Goal: Transaction & Acquisition: Purchase product/service

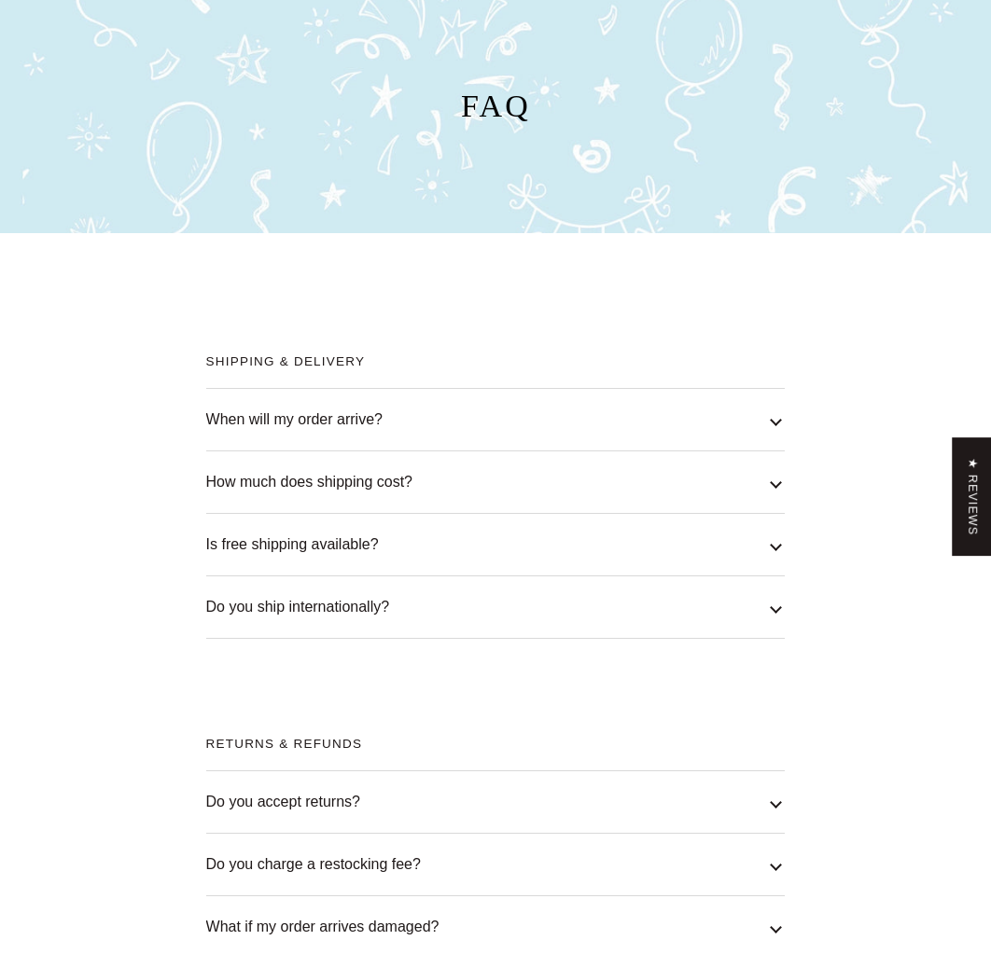
scroll to position [155, 0]
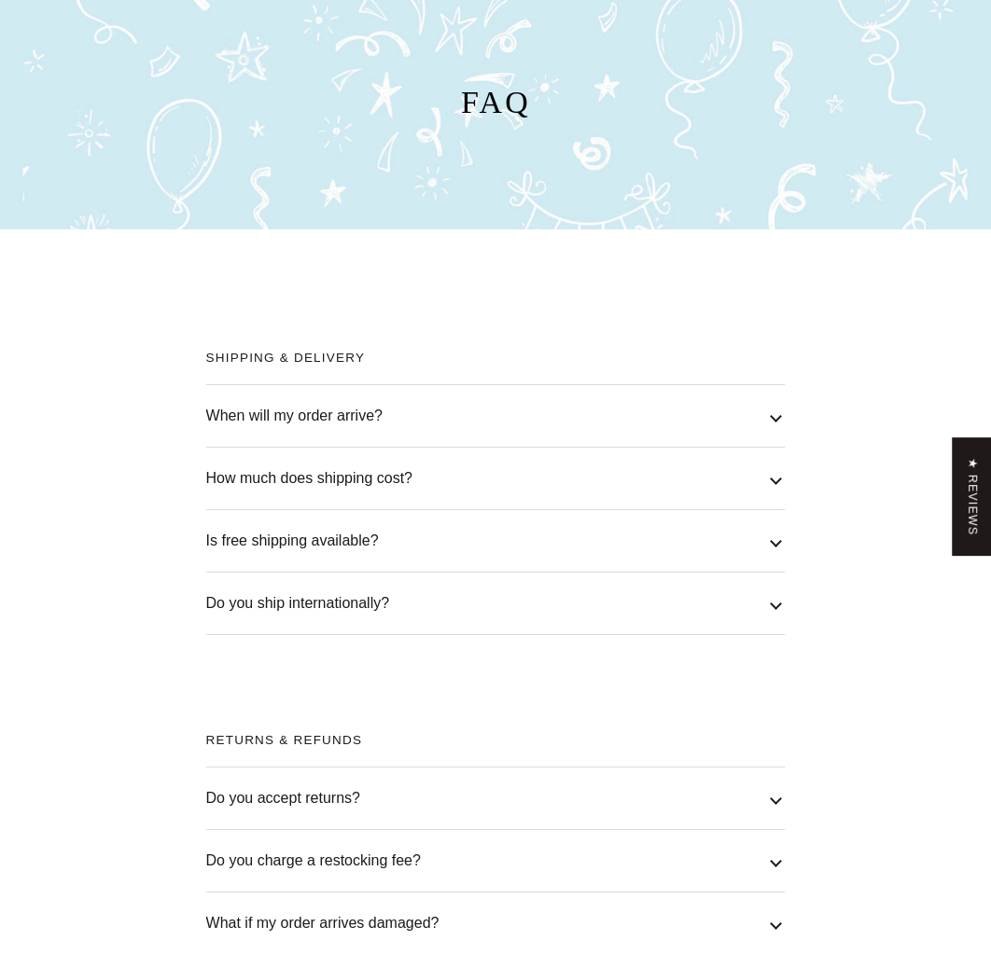
click at [404, 464] on button "How much does shipping cost?" at bounding box center [495, 479] width 579 height 62
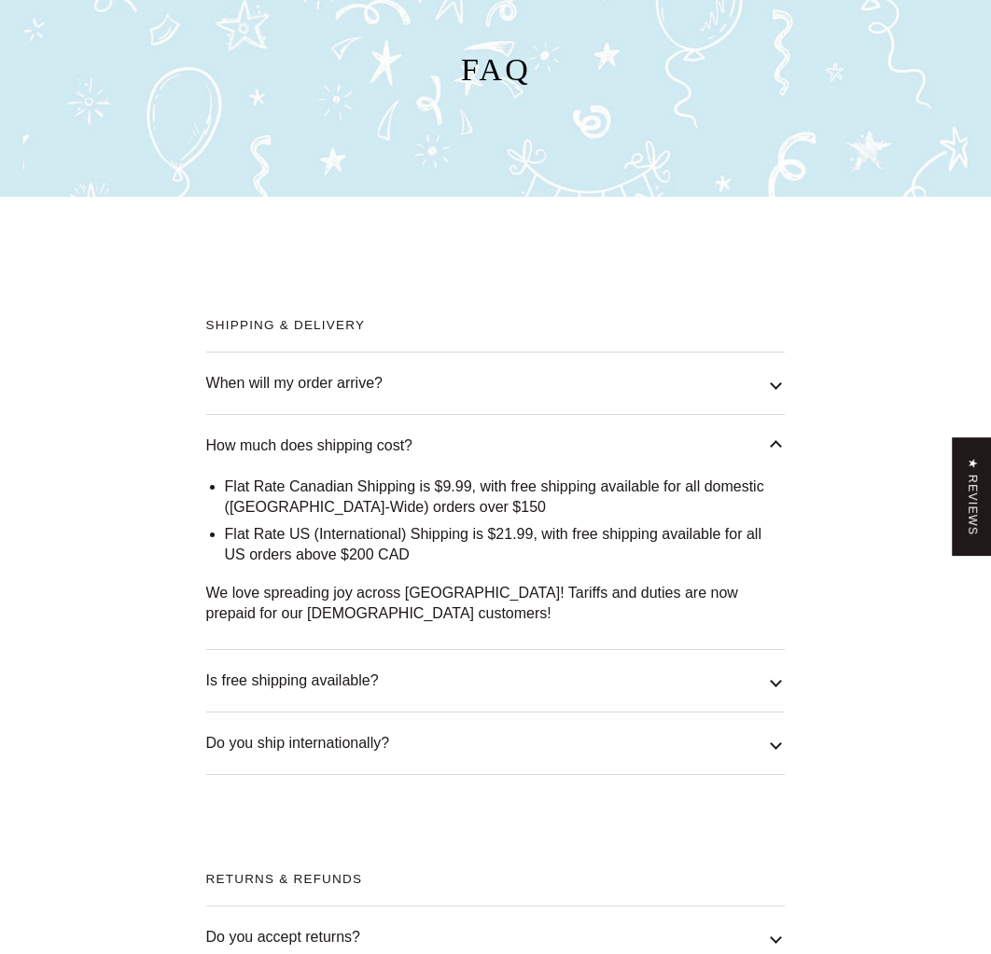
scroll to position [195, 0]
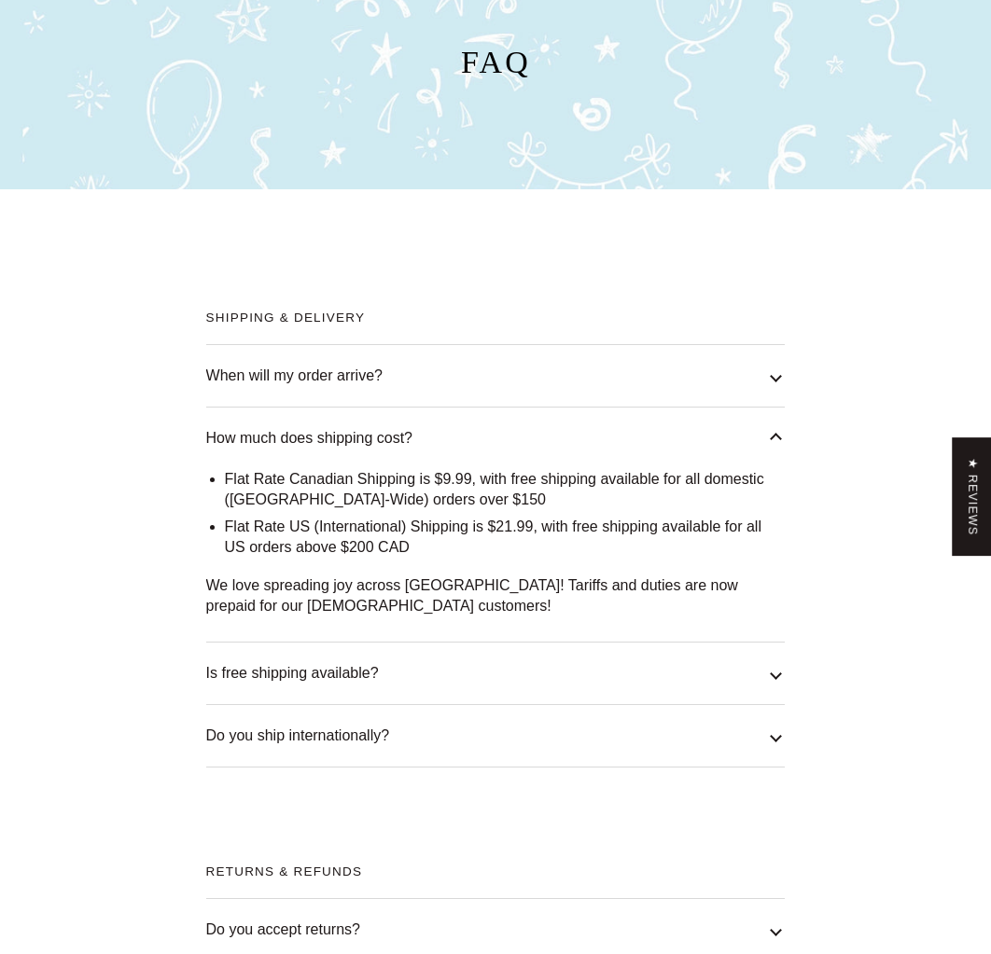
click at [412, 545] on li "Flat Rate US (International) Shipping is $21.99, with free shipping available f…" at bounding box center [505, 537] width 561 height 41
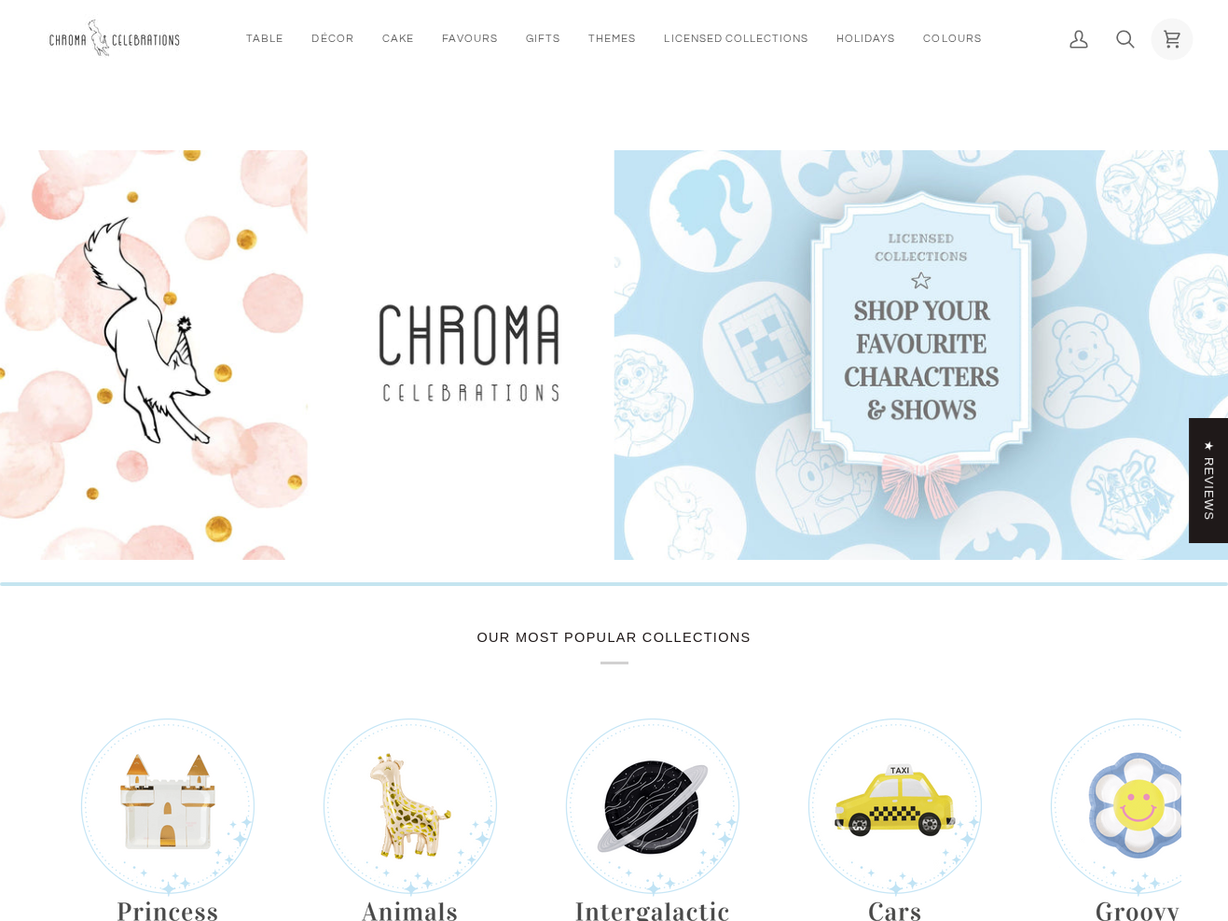
click at [1171, 37] on icon at bounding box center [1172, 39] width 19 height 19
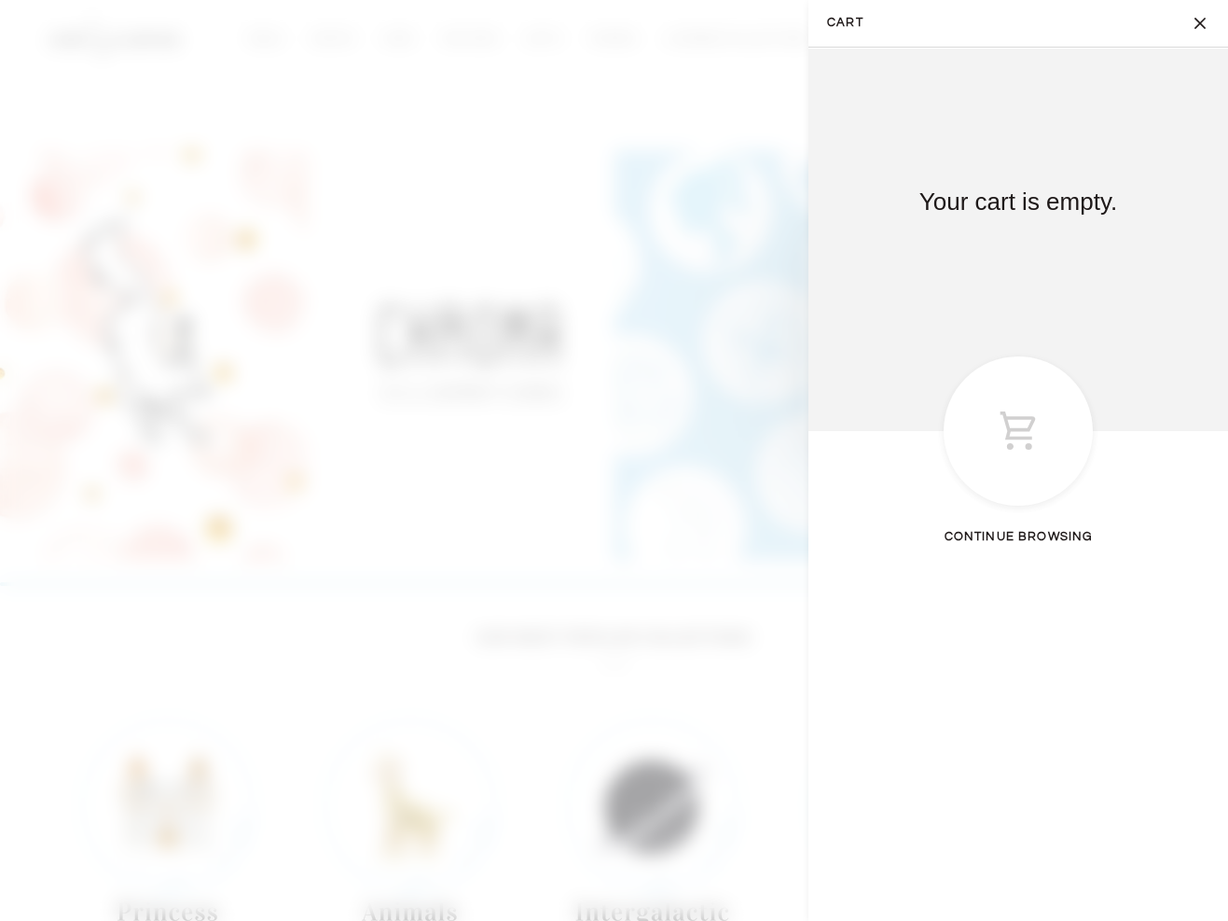
click at [1202, 21] on button "Close" at bounding box center [1205, 23] width 47 height 47
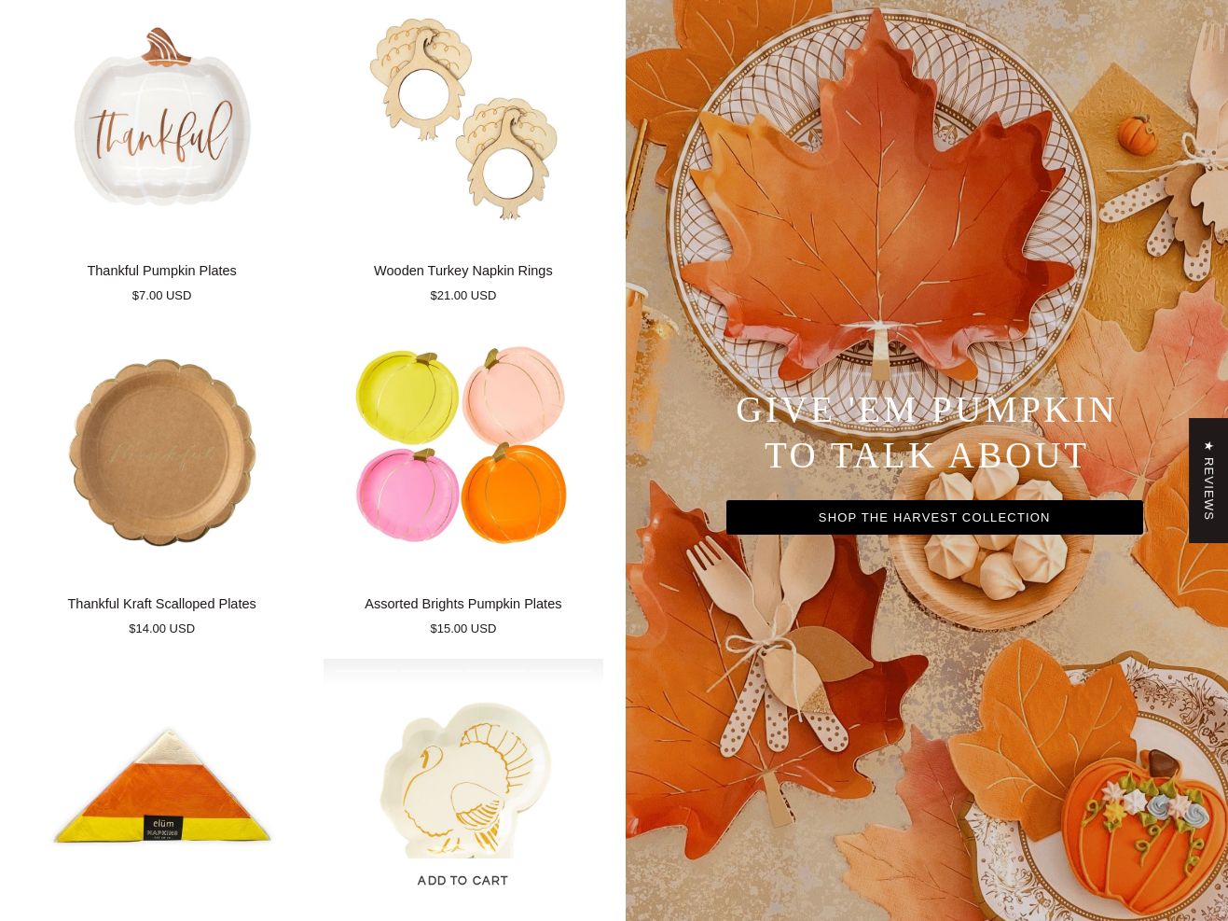
scroll to position [1369, 0]
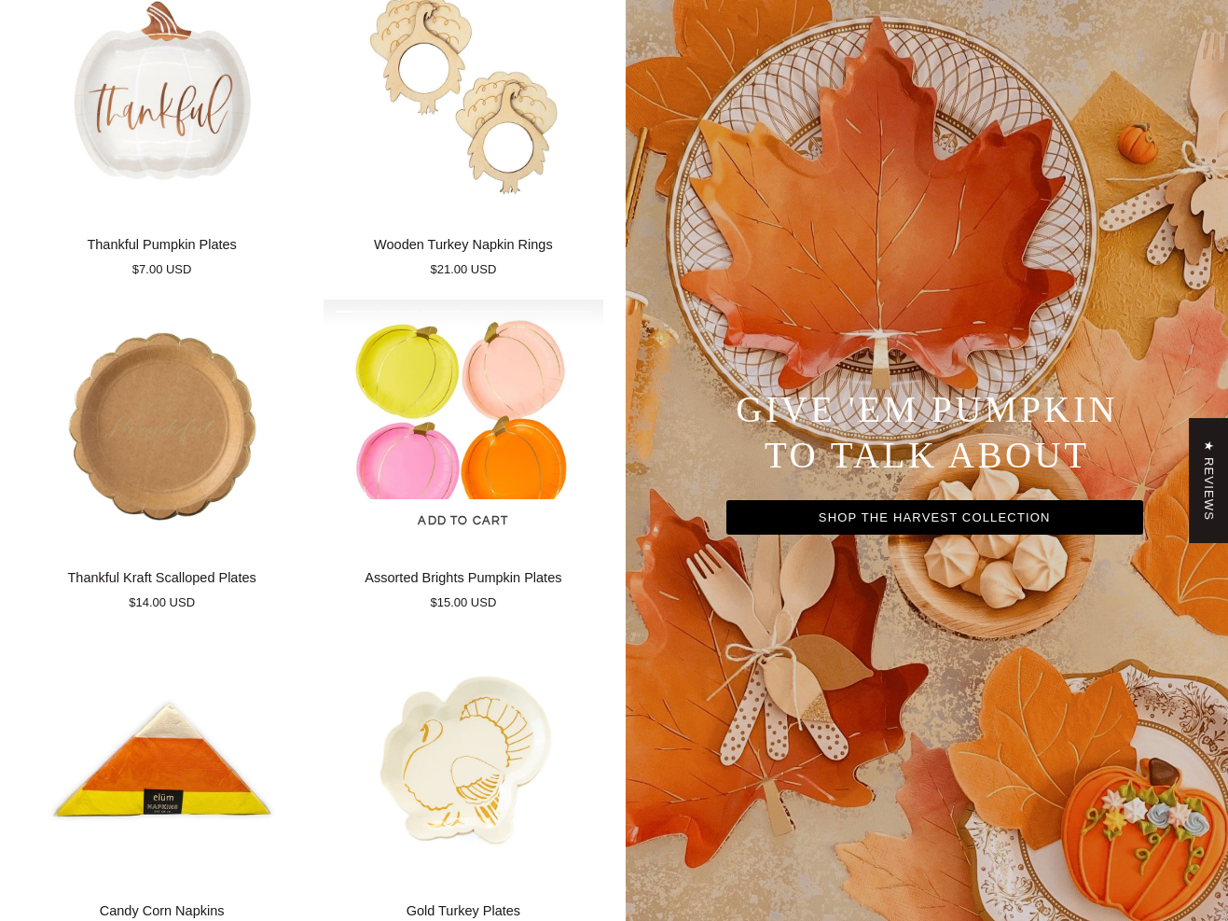
click at [471, 434] on img "Assorted Brights Pumpkin Plates" at bounding box center [463, 426] width 279 height 254
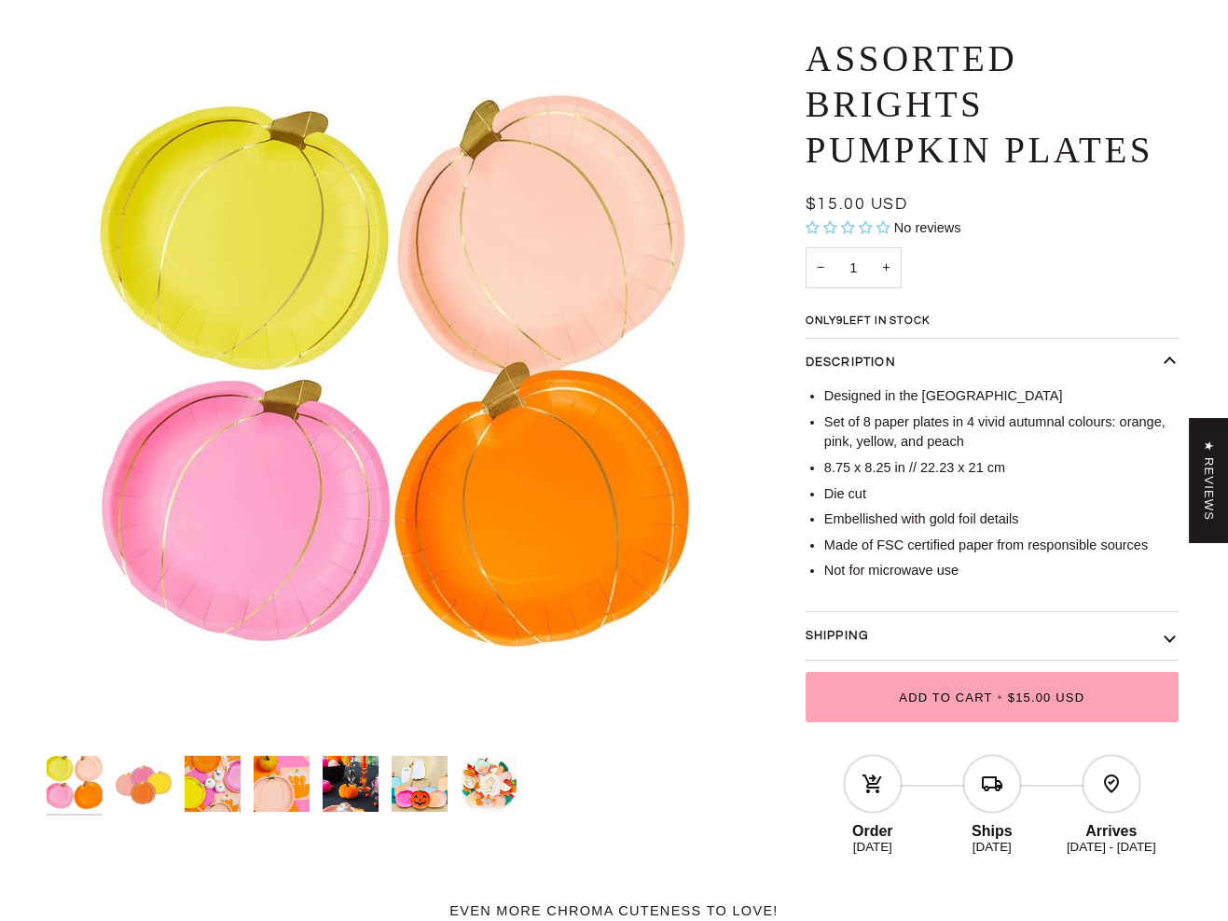
scroll to position [319, 0]
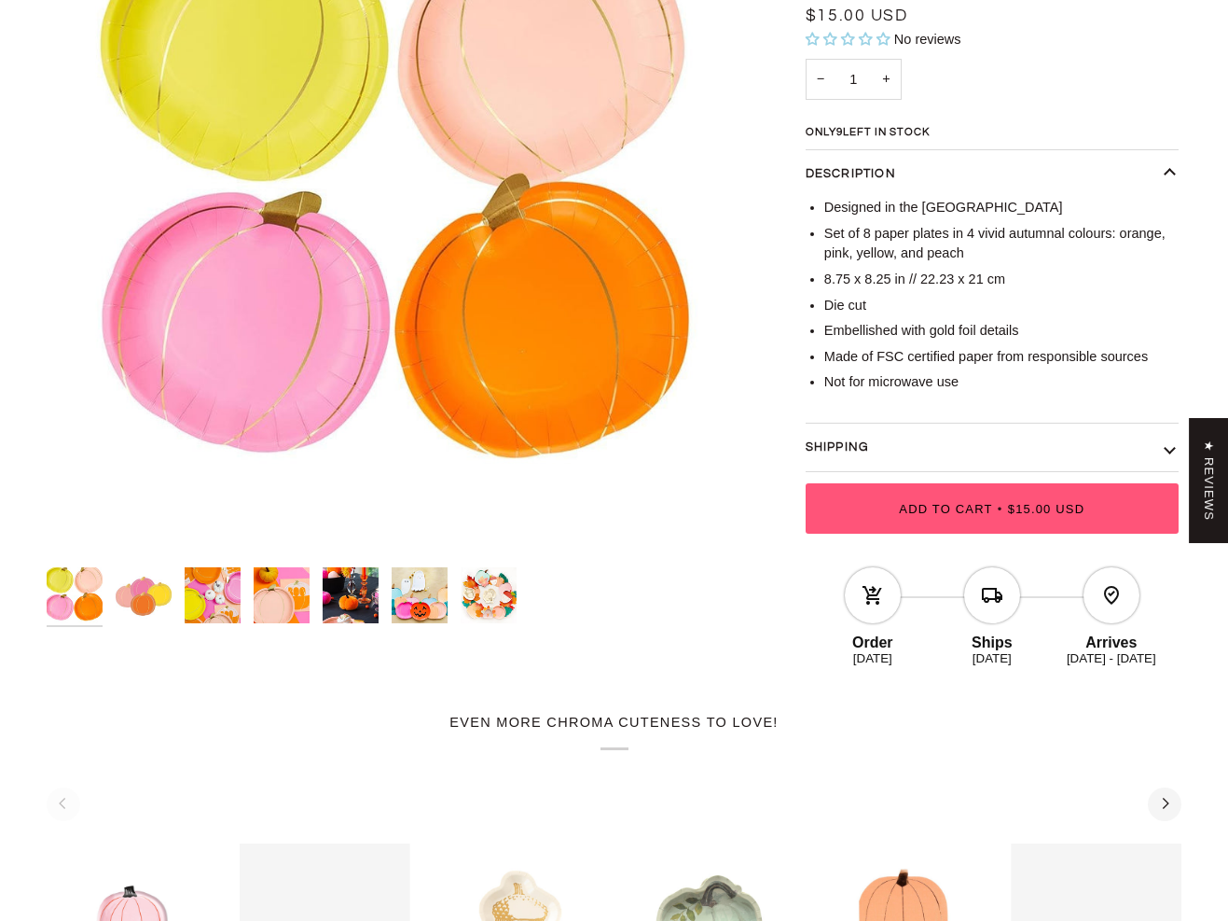
click at [985, 516] on span "Add to Cart" at bounding box center [945, 509] width 93 height 14
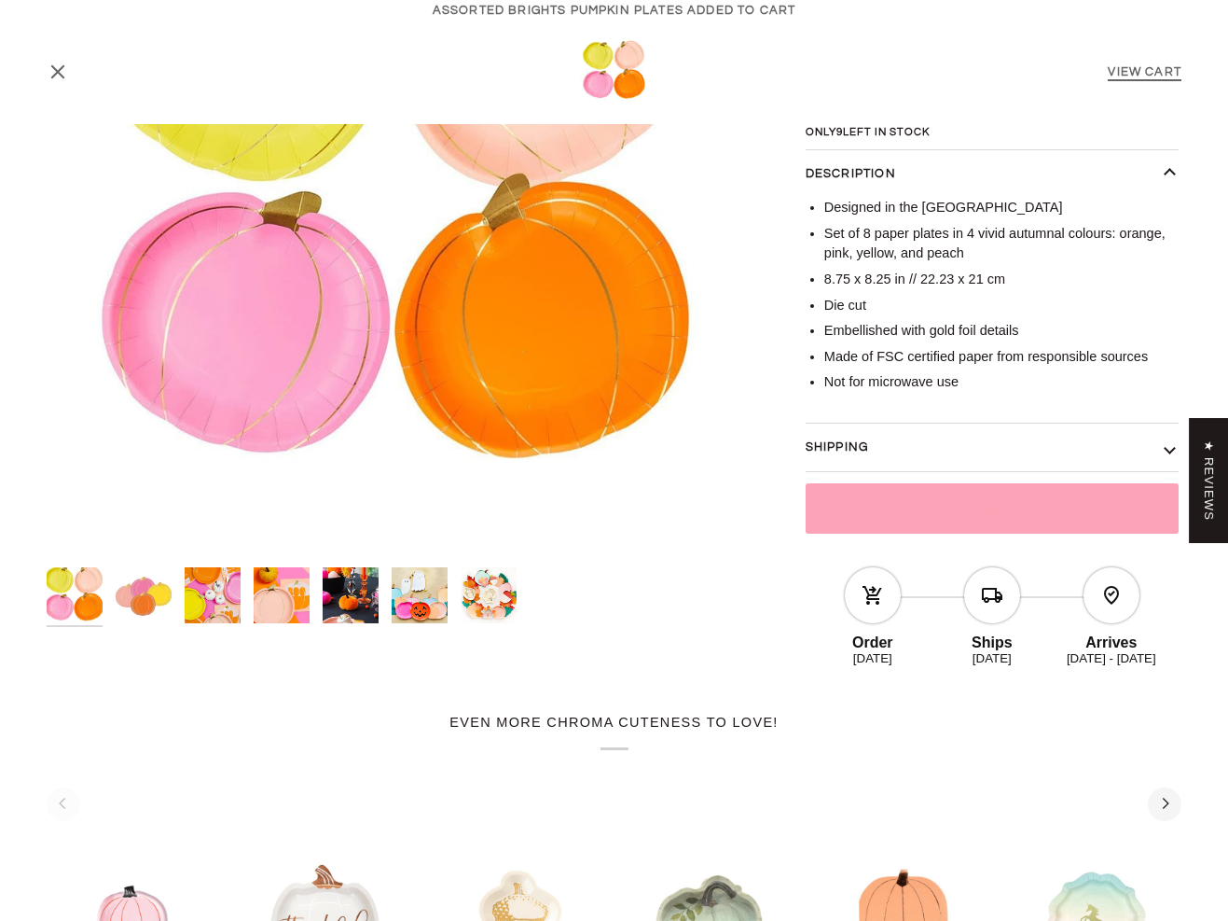
click at [1127, 66] on link "View Cart" at bounding box center [1145, 71] width 74 height 13
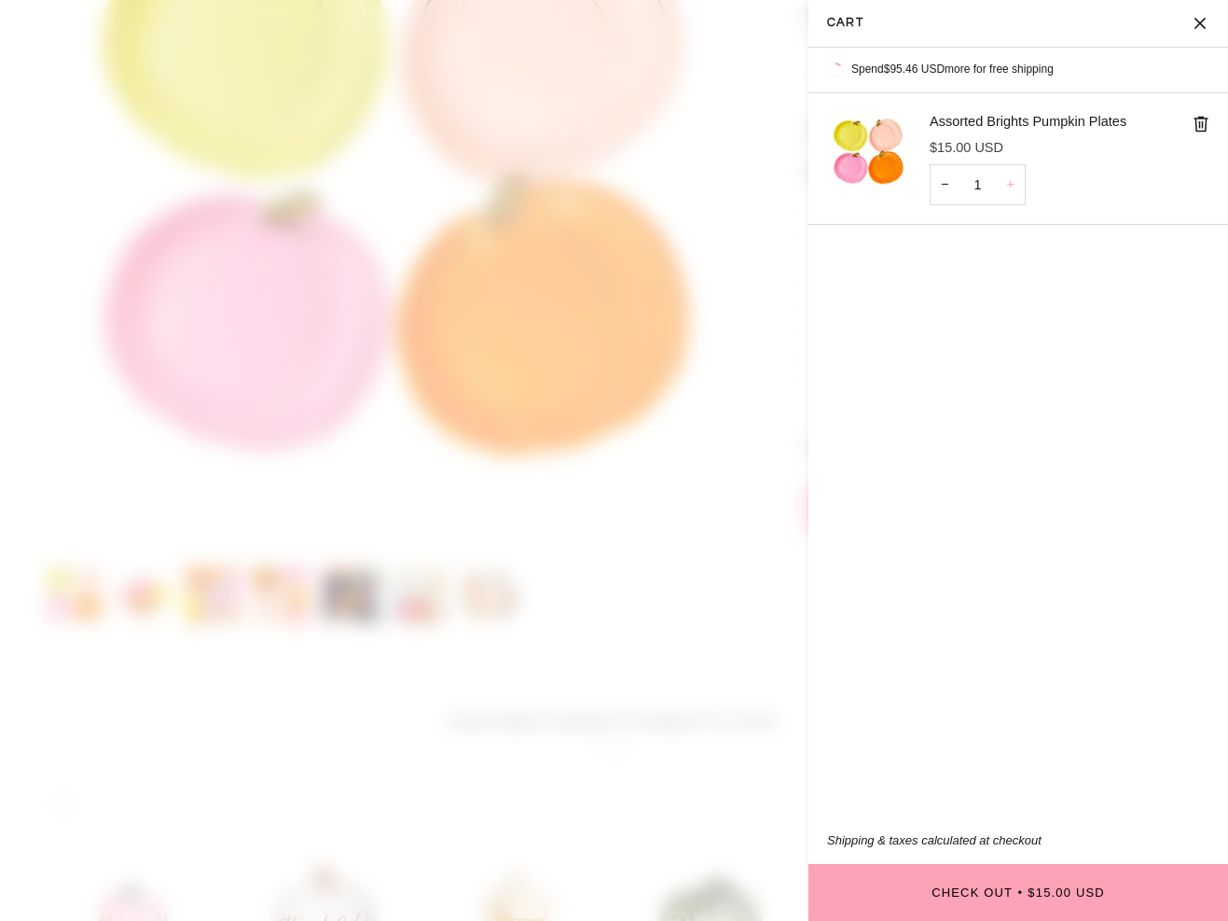
click at [1008, 189] on button "+" at bounding box center [1011, 185] width 30 height 42
type input "2"
click at [1008, 189] on button "+" at bounding box center [1011, 185] width 30 height 42
type input "3"
click at [1006, 182] on button "+" at bounding box center [1011, 185] width 30 height 42
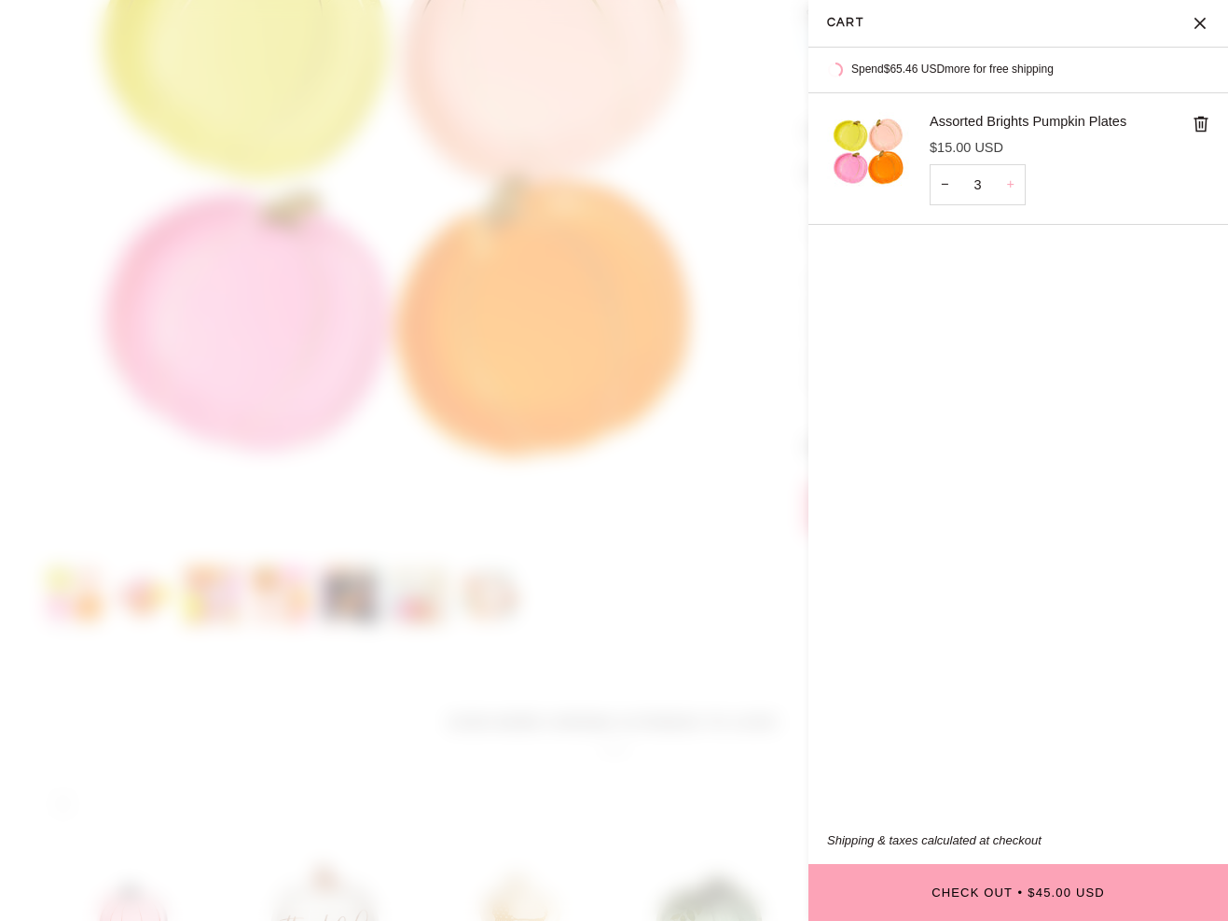
type input "4"
click at [1006, 182] on button "+" at bounding box center [1011, 185] width 30 height 42
type input "5"
click at [1006, 182] on button "+" at bounding box center [1011, 185] width 30 height 42
type input "6"
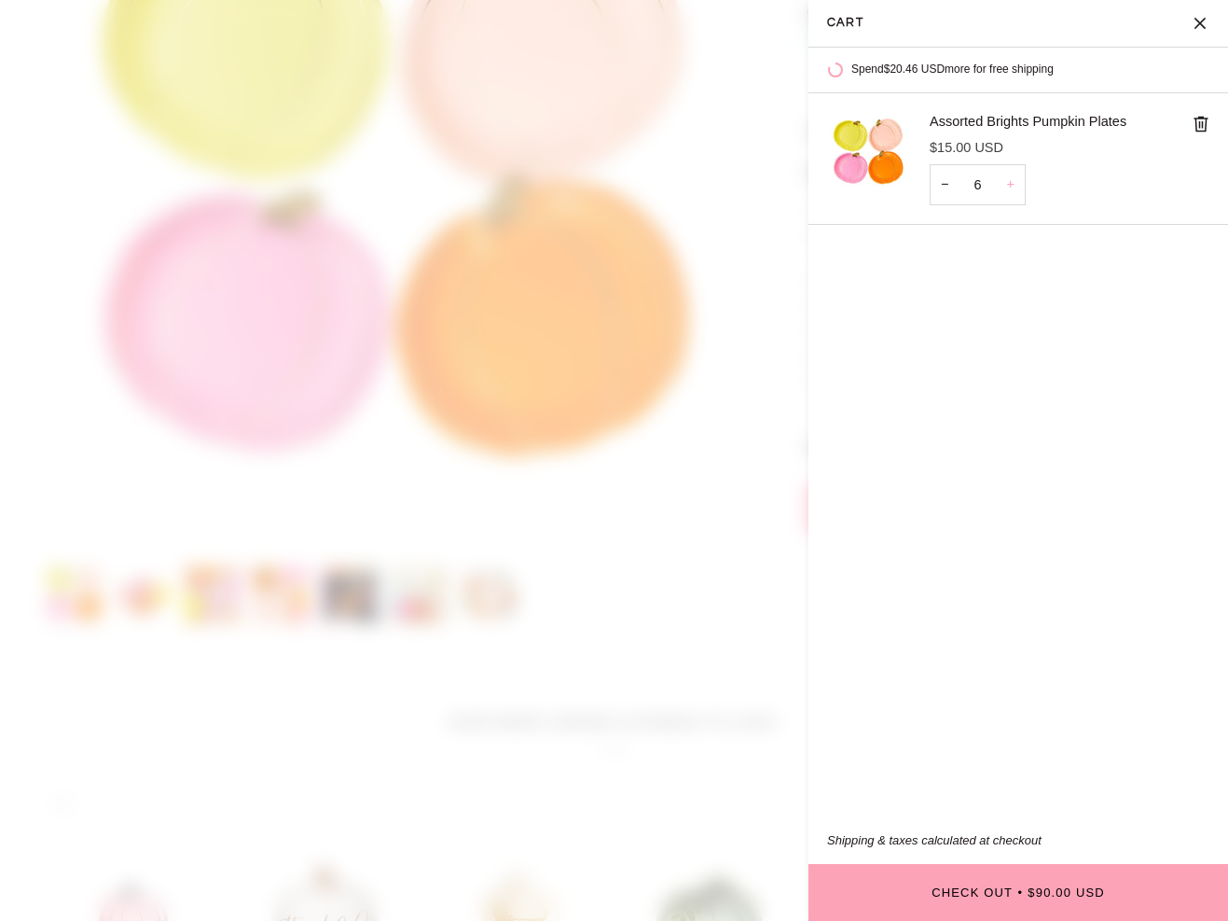
click at [1006, 182] on button "+" at bounding box center [1011, 185] width 30 height 42
type input "7"
click at [1006, 182] on button "+" at bounding box center [1011, 185] width 30 height 42
type input "8"
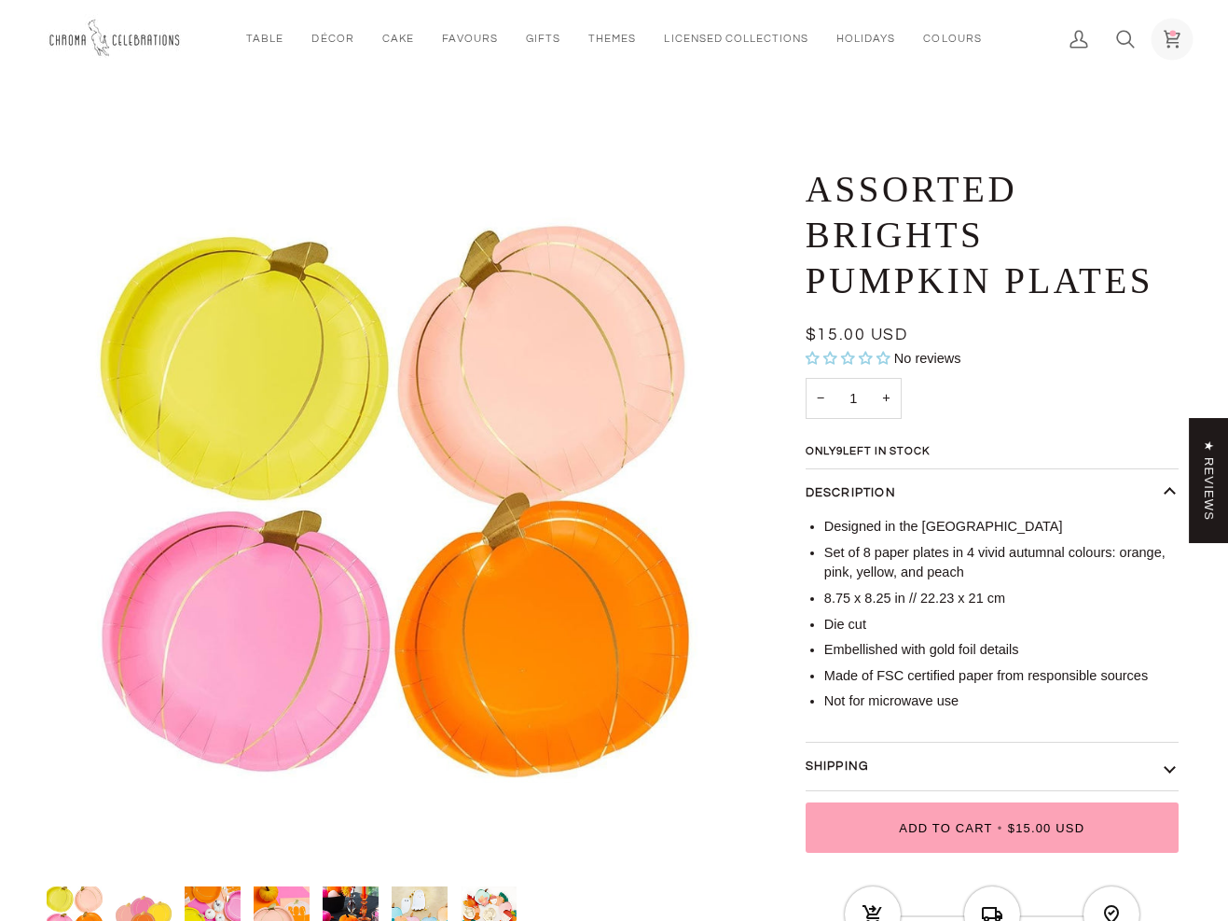
click at [1172, 25] on link "Cart $120.00 (8)" at bounding box center [1172, 38] width 47 height 77
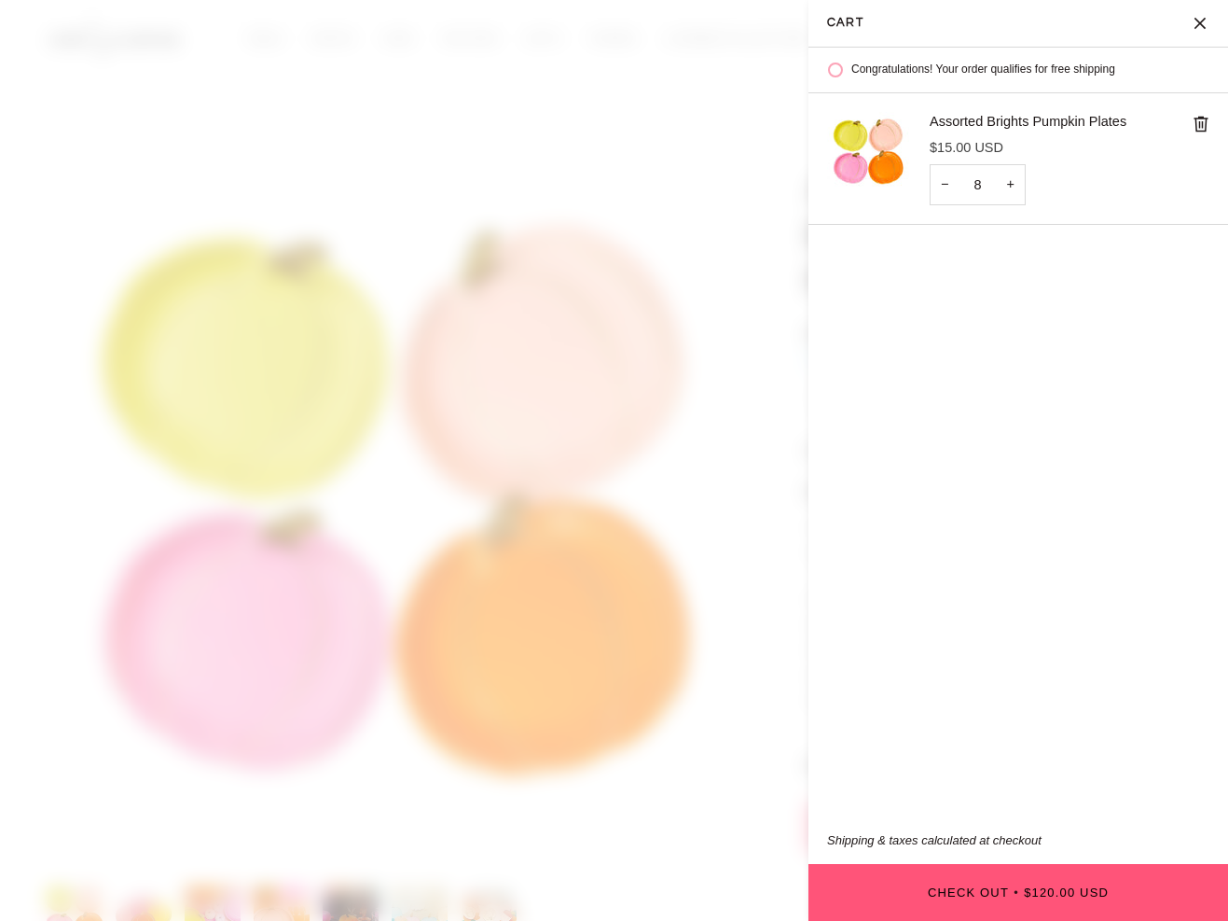
click at [982, 887] on button "Check Out • $120.00 USD" at bounding box center [1019, 892] width 420 height 57
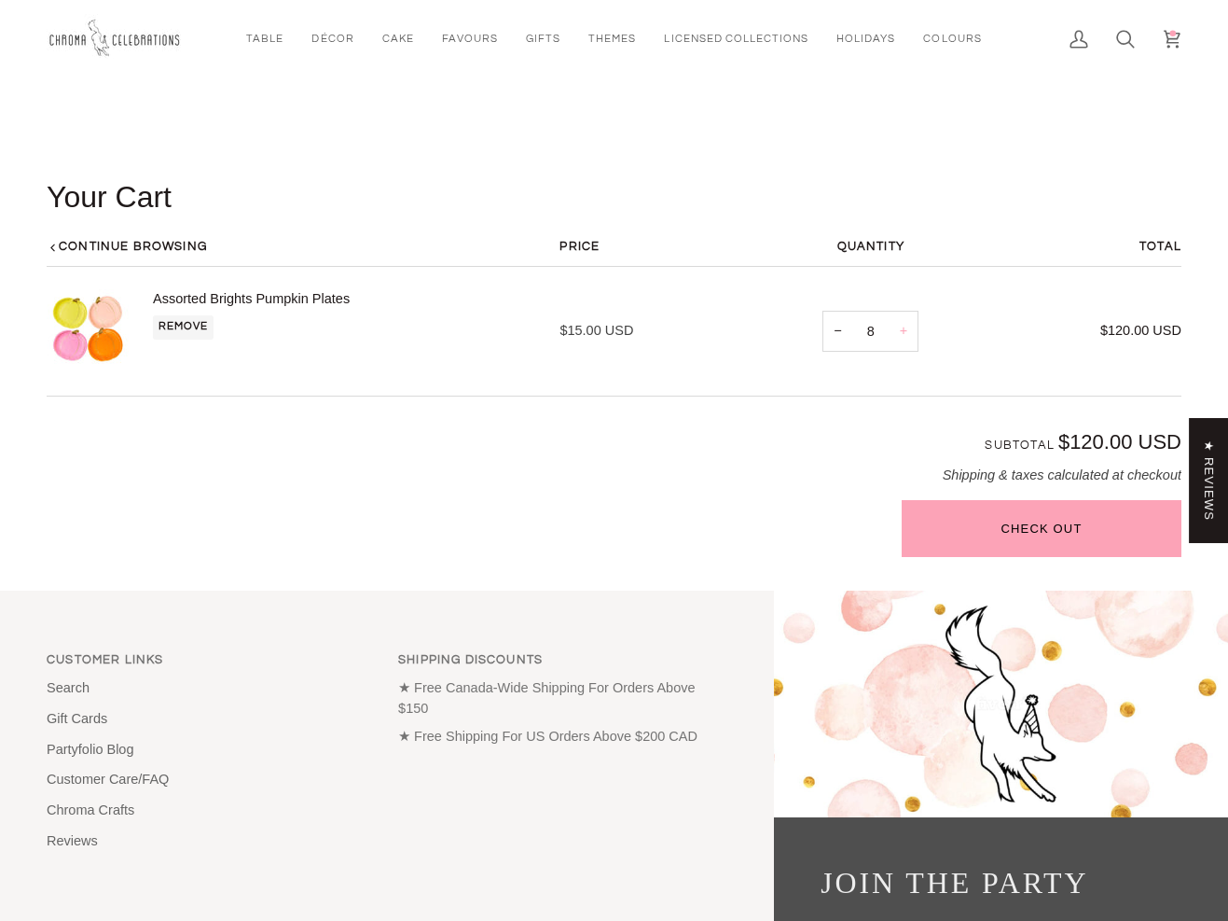
click at [902, 329] on button "+" at bounding box center [904, 331] width 30 height 84
type input "9"
click at [902, 329] on button "+" at bounding box center [904, 331] width 30 height 84
type input "10"
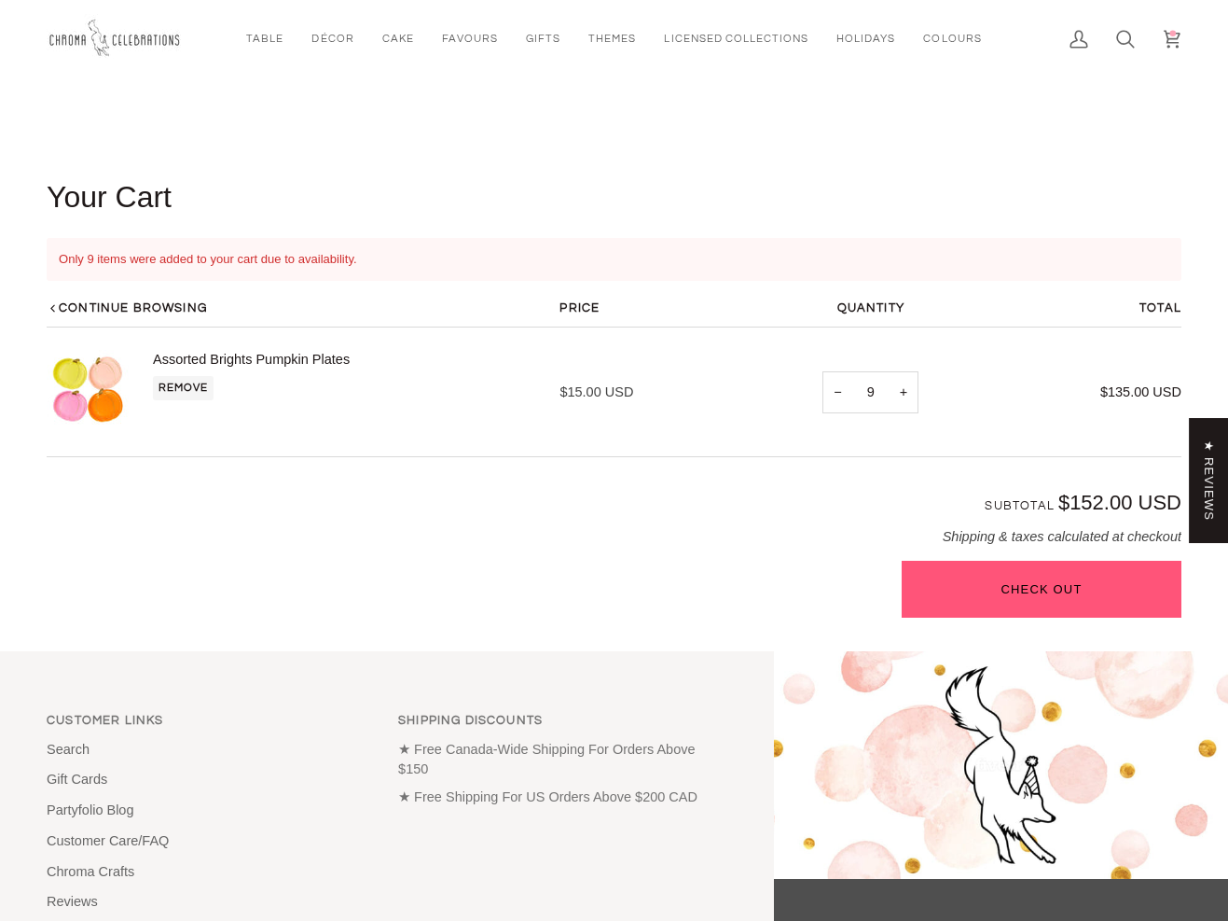
click at [976, 583] on button "Check Out" at bounding box center [1042, 589] width 280 height 57
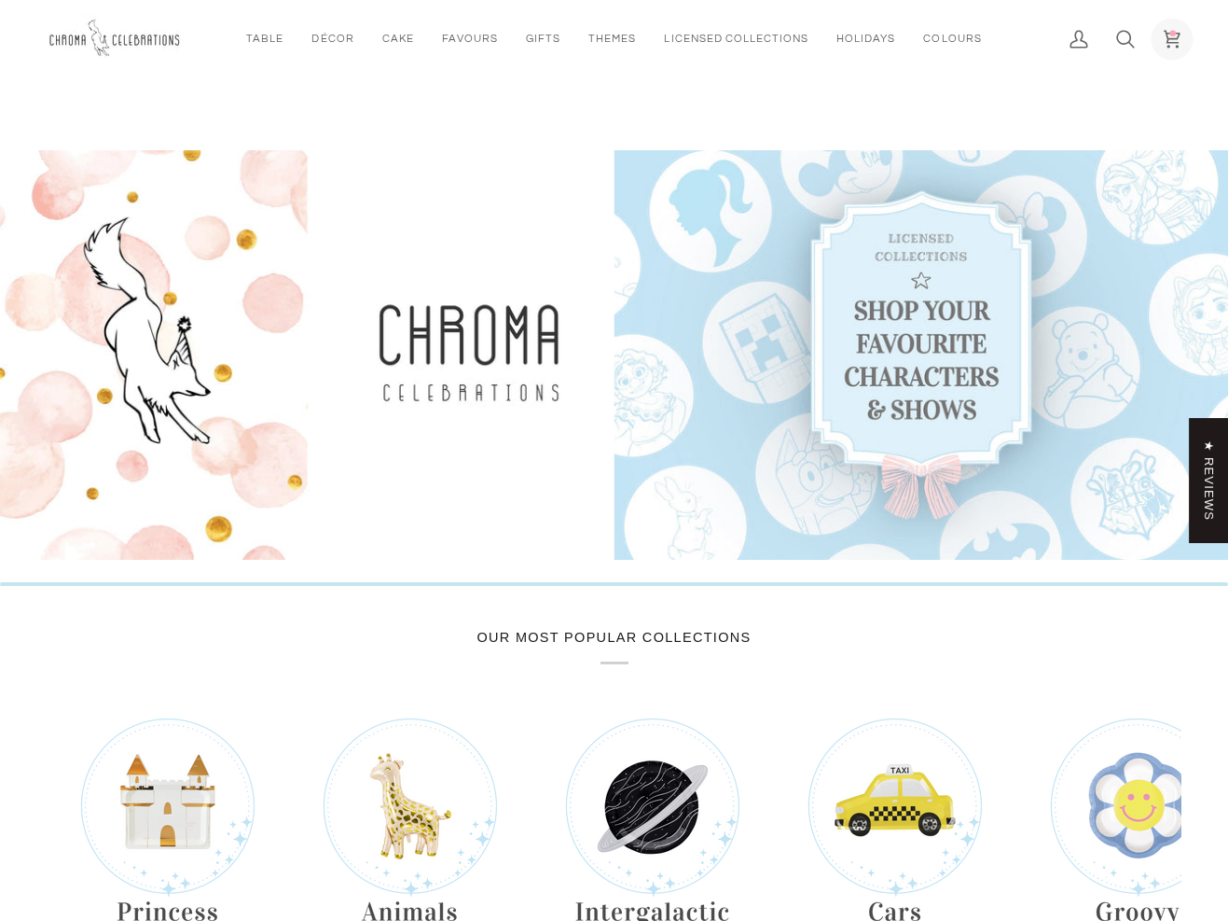
click at [1175, 31] on icon at bounding box center [1172, 39] width 19 height 19
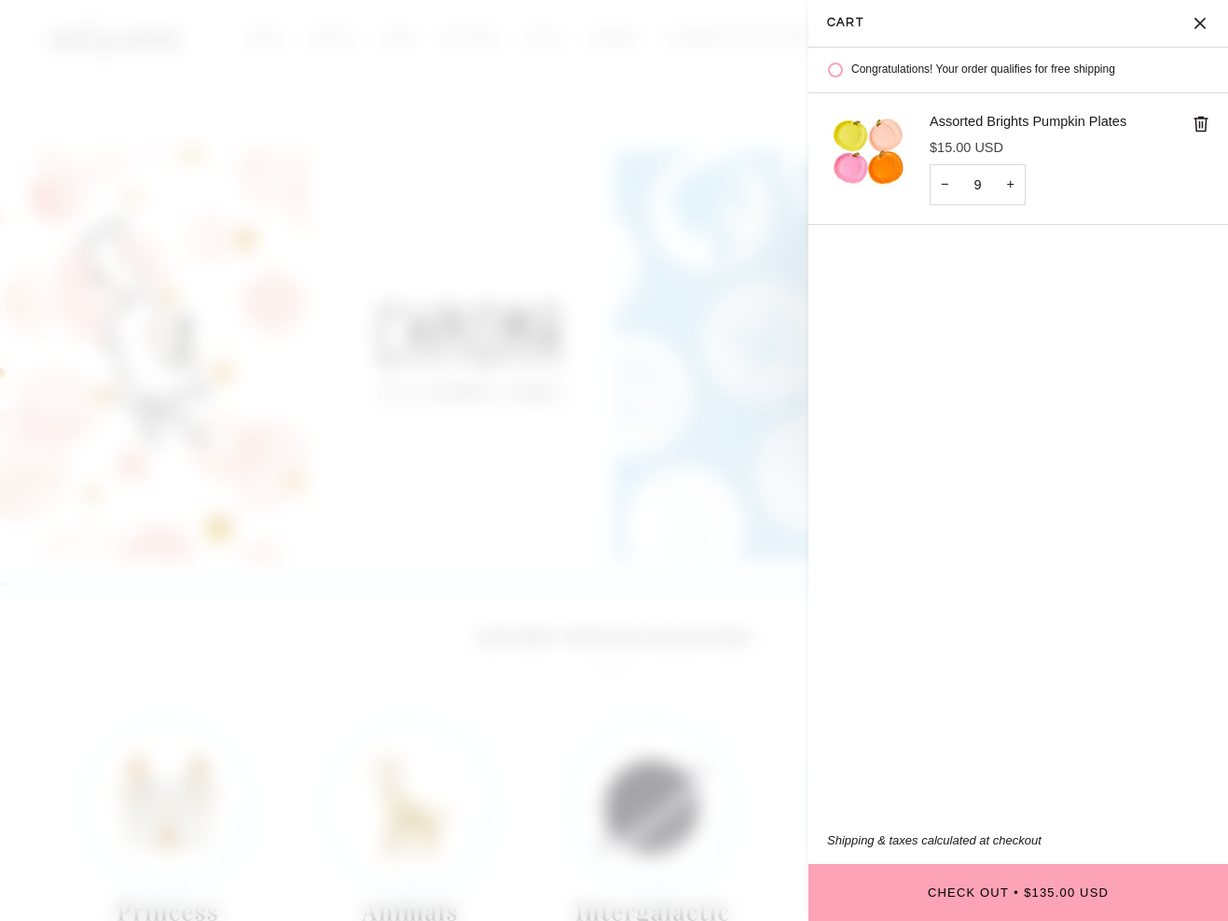
click at [1200, 8] on button "Close" at bounding box center [1205, 23] width 47 height 47
